Goal: Task Accomplishment & Management: Manage account settings

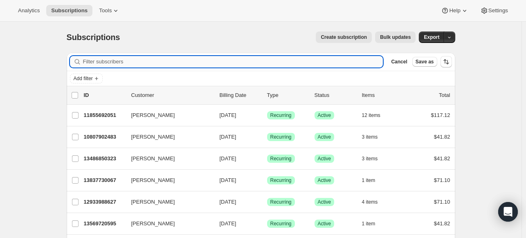
click at [274, 60] on input "Filter subscribers" at bounding box center [233, 61] width 300 height 11
paste input "[EMAIL_ADDRESS][DOMAIN_NAME]"
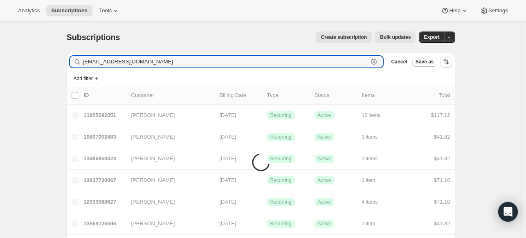
type input "[EMAIL_ADDRESS][DOMAIN_NAME]"
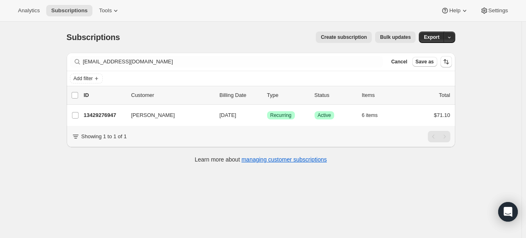
click at [275, 153] on div "Filter subscribers [EMAIL_ADDRESS][DOMAIN_NAME] Clear Cancel Save as Add filter…" at bounding box center [261, 112] width 388 height 119
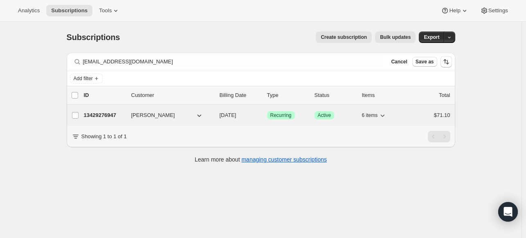
click at [111, 117] on p "13429276947" at bounding box center [104, 115] width 41 height 8
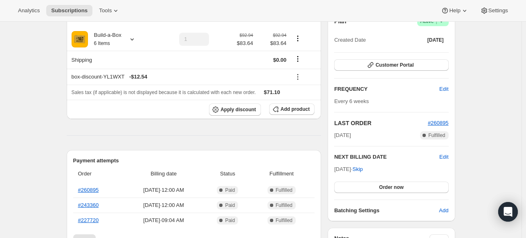
scroll to position [123, 0]
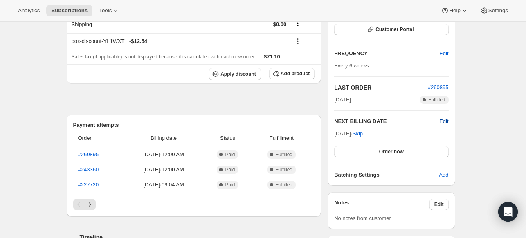
click at [444, 121] on span "Edit" at bounding box center [443, 121] width 9 height 8
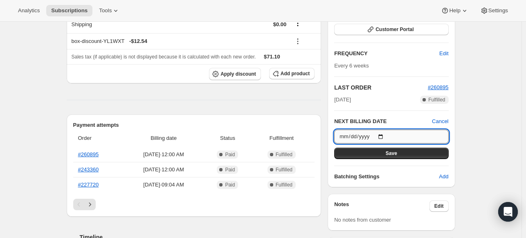
click at [385, 137] on input "[DATE]" at bounding box center [391, 137] width 114 height 14
type input "[DATE]"
click at [384, 157] on button "Save" at bounding box center [391, 153] width 114 height 11
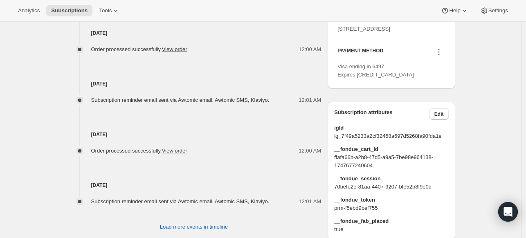
scroll to position [368, 0]
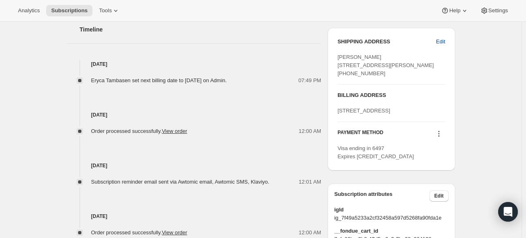
click at [443, 42] on span "Edit" at bounding box center [440, 42] width 9 height 8
select select "CO"
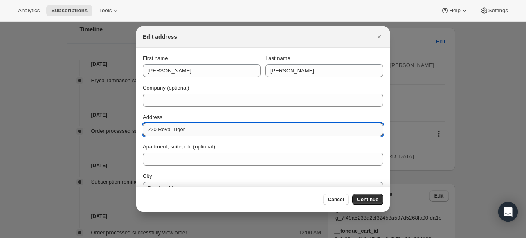
click at [183, 128] on input "220 Royal Tiger" at bounding box center [263, 129] width 240 height 13
paste input "[STREET_ADDRESS]"
click at [259, 128] on input "[STREET_ADDRESS]" at bounding box center [263, 129] width 240 height 13
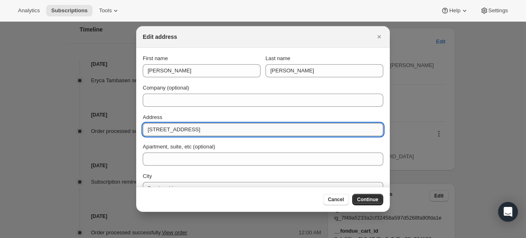
click at [259, 128] on input "[STREET_ADDRESS]" at bounding box center [263, 129] width 240 height 13
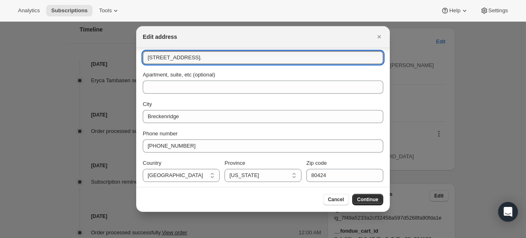
scroll to position [73, 0]
type input "[STREET_ADDRESS]."
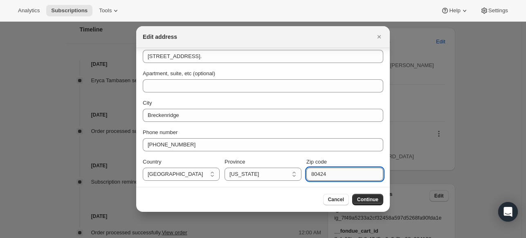
click at [319, 173] on input "80424" at bounding box center [344, 174] width 77 height 13
paste input "78132"
type input "78132"
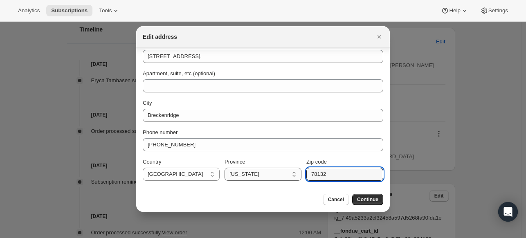
click at [251, 173] on select "[US_STATE] [US_STATE] [US_STATE] [US_STATE] [US_STATE] [US_STATE] [US_STATE] [U…" at bounding box center [262, 174] width 77 height 13
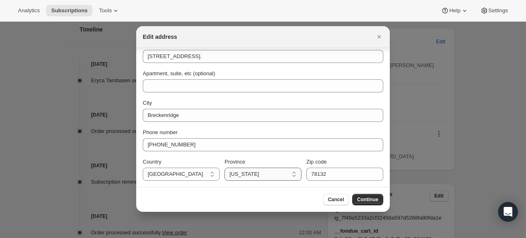
select select "[GEOGRAPHIC_DATA]"
click at [224, 168] on select "[US_STATE] [US_STATE] [US_STATE] [US_STATE] [US_STATE] [US_STATE] [US_STATE] [U…" at bounding box center [262, 174] width 77 height 13
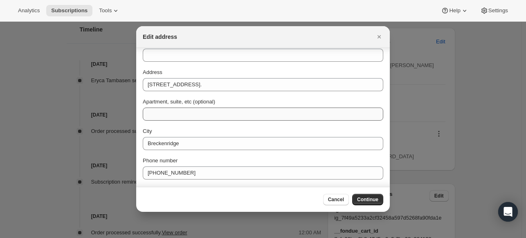
scroll to position [32, 0]
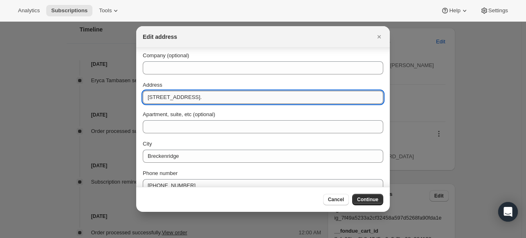
click at [246, 98] on input "[STREET_ADDRESS]." at bounding box center [263, 97] width 240 height 13
drag, startPoint x: 236, startPoint y: 98, endPoint x: 199, endPoint y: 96, distance: 36.9
click at [199, 96] on input "[STREET_ADDRESS]" at bounding box center [263, 97] width 240 height 13
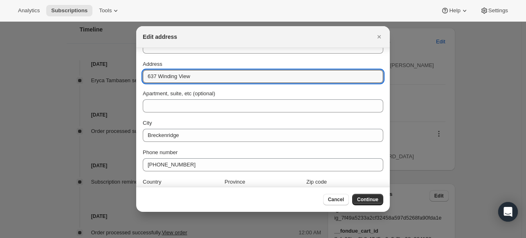
scroll to position [73, 0]
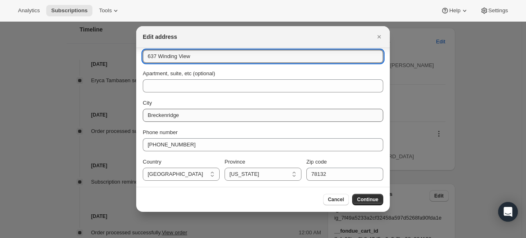
type input "637 Winding View"
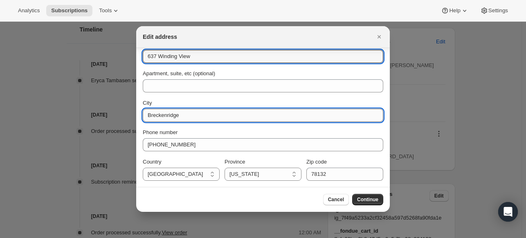
click at [231, 118] on input "Breckenridge" at bounding box center [263, 115] width 240 height 13
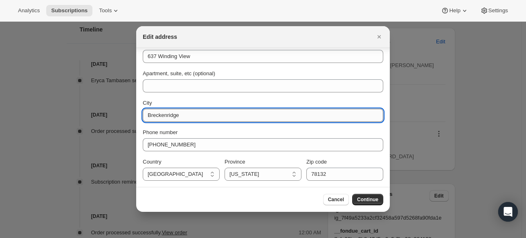
click at [231, 118] on input "Breckenridge" at bounding box center [263, 115] width 240 height 13
paste input "New Braunfels"
type input "New Braunfels"
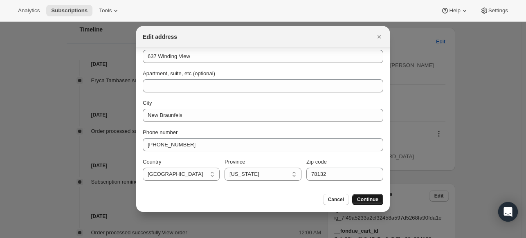
click at [379, 199] on button "Continue" at bounding box center [367, 199] width 31 height 11
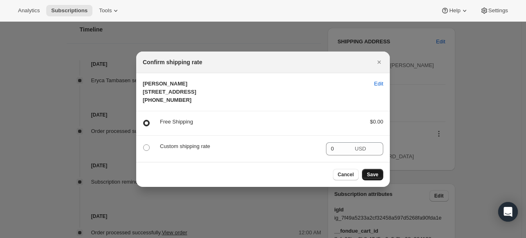
click at [373, 178] on span "Save" at bounding box center [372, 174] width 11 height 7
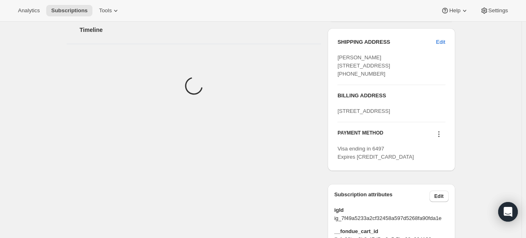
scroll to position [409, 0]
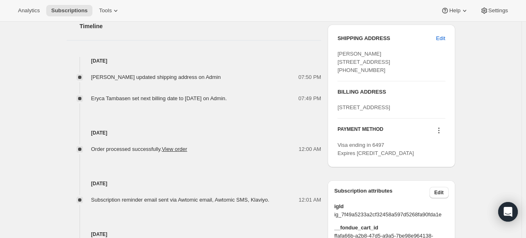
drag, startPoint x: 410, startPoint y: 72, endPoint x: 339, endPoint y: 63, distance: 72.0
click at [339, 63] on div "[PERSON_NAME] [STREET_ADDRESS] [PHONE_NUMBER]" at bounding box center [391, 62] width 108 height 25
copy span "[STREET_ADDRESS]"
click at [70, 11] on span "Subscriptions" at bounding box center [69, 10] width 36 height 7
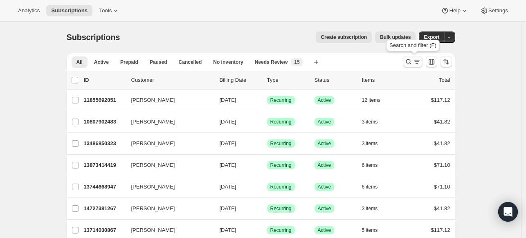
click at [409, 64] on icon "Search and filter results" at bounding box center [408, 62] width 8 height 8
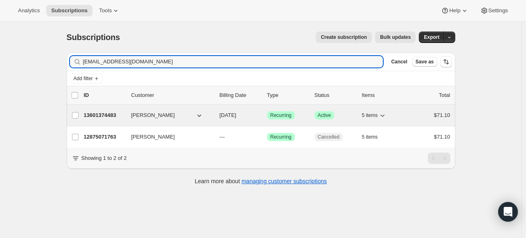
type input "[EMAIL_ADDRESS][DOMAIN_NAME]"
click at [119, 119] on p "13601374483" at bounding box center [104, 115] width 41 height 8
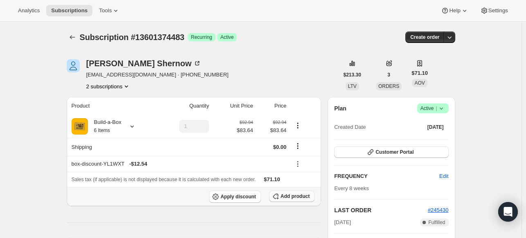
click at [289, 199] on button "Add product" at bounding box center [291, 195] width 45 height 11
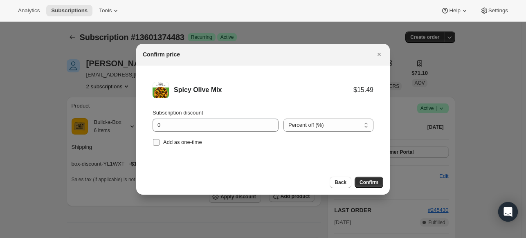
click at [155, 141] on input "Add as one-time" at bounding box center [156, 142] width 7 height 7
checkbox input "true"
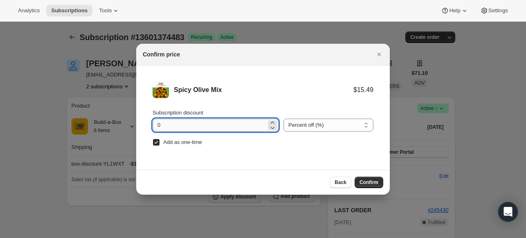
click at [192, 124] on input "0" at bounding box center [209, 125] width 114 height 13
type input "100"
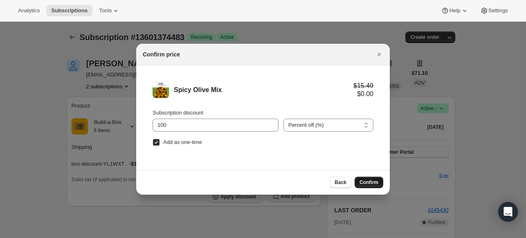
click at [366, 178] on button "Confirm" at bounding box center [368, 182] width 29 height 11
